Goal: Task Accomplishment & Management: Use online tool/utility

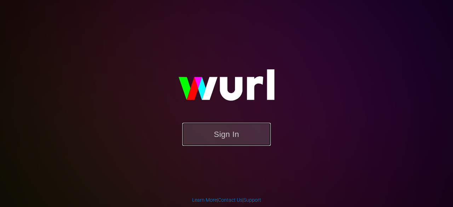
click at [243, 129] on button "Sign In" at bounding box center [226, 134] width 89 height 23
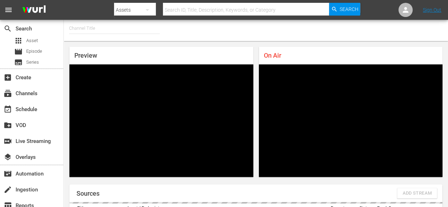
type input "FIFA+ English Global (1781)"
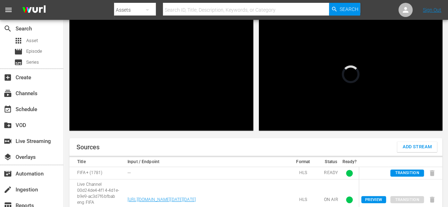
scroll to position [59, 0]
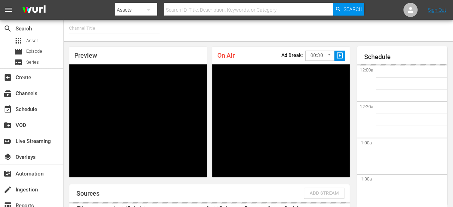
type input "FIFA+ [DEMOGRAPHIC_DATA] Local (1778)"
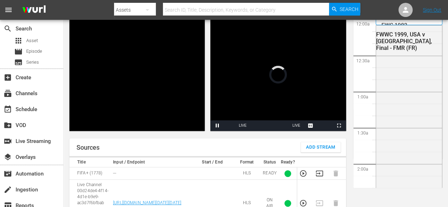
scroll to position [1318, 0]
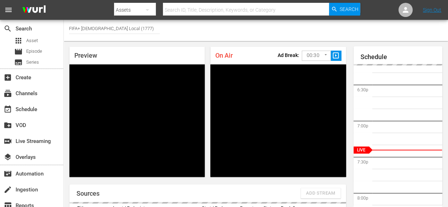
scroll to position [46, 0]
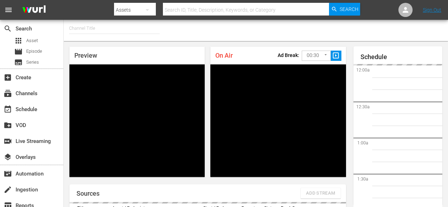
type input "FIFA+ Italian Local (1779)"
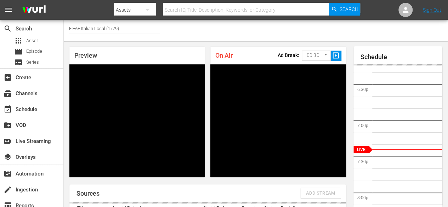
scroll to position [46, 0]
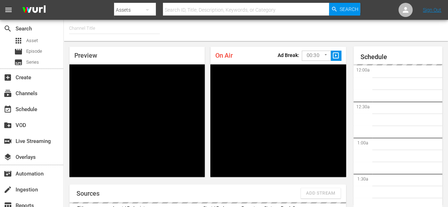
type input "FIFA+ Spanish Global (1780)"
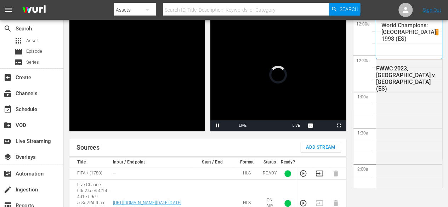
scroll to position [1319, 0]
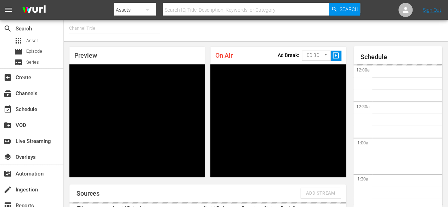
type input "FIFA+ Spanish-Local-MX (1855)"
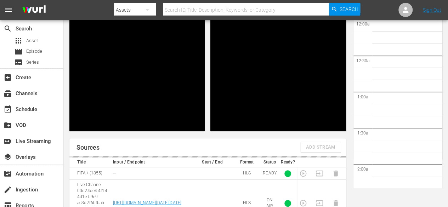
scroll to position [1319, 0]
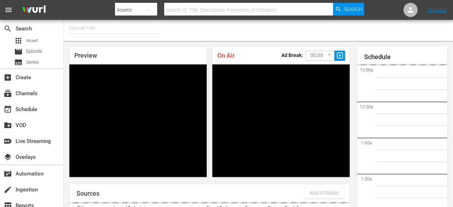
type input "FIFA+ English-Local-US (1854)"
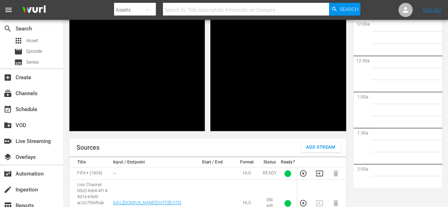
scroll to position [813, 0]
